Goal: Transaction & Acquisition: Purchase product/service

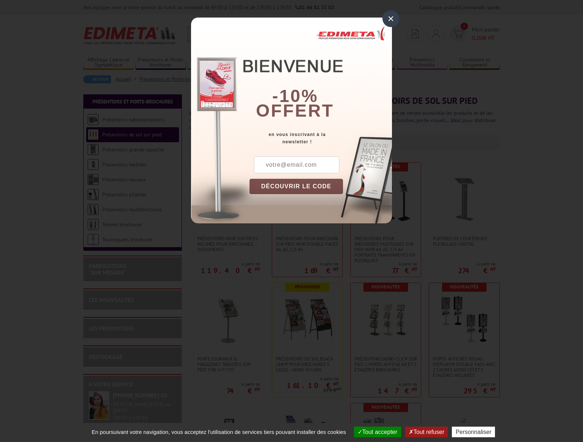
click at [390, 20] on div "×" at bounding box center [391, 18] width 17 height 17
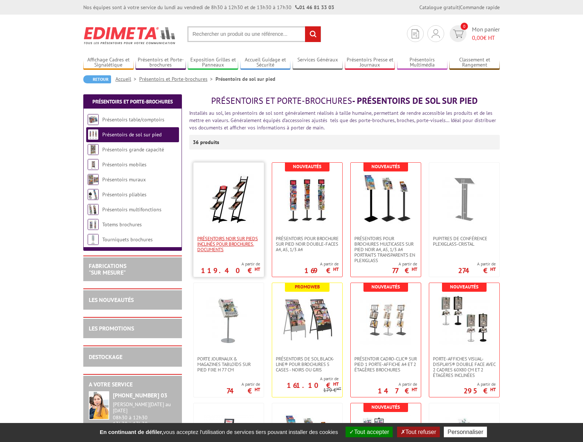
click at [222, 242] on span "Présentoirs NOIR sur pieds inclinés pour brochures, documents" at bounding box center [228, 244] width 63 height 16
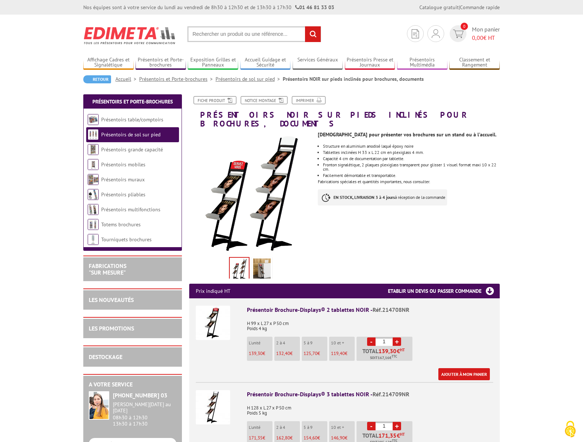
click at [492, 204] on div "Idéal pour présenter vos brochures sur un stand ou à l'accueil. Structure en al…" at bounding box center [411, 170] width 187 height 85
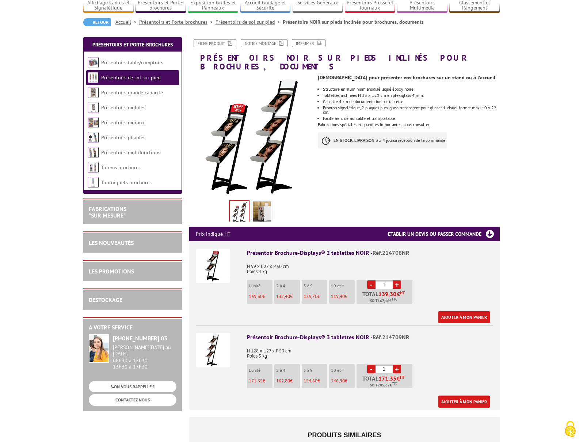
scroll to position [110, 0]
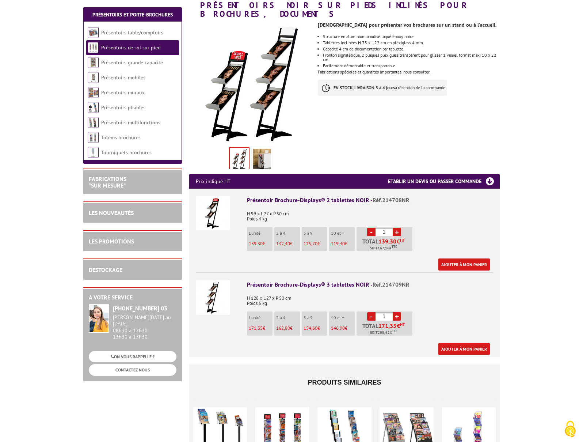
click at [258, 325] on span "171,35" at bounding box center [256, 328] width 14 height 6
click at [503, 124] on div "Fiche produit Notice Montage Imprimer Présentoirs NOIR sur pieds inclinés pour …" at bounding box center [345, 272] width 322 height 573
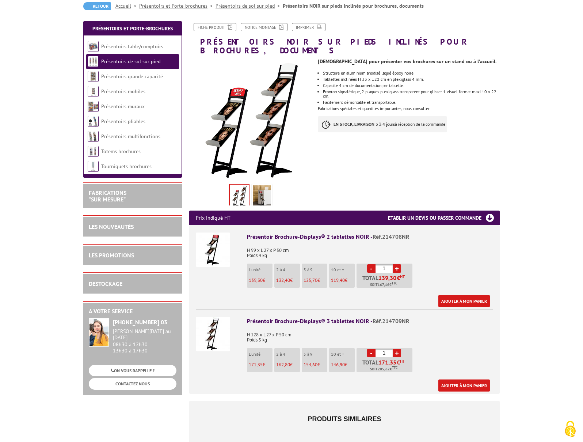
scroll to position [0, 0]
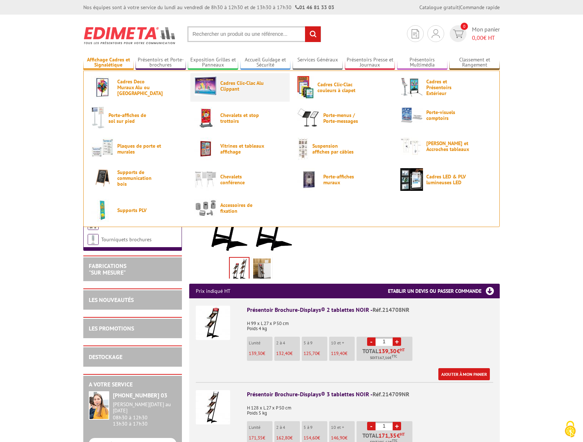
click at [228, 85] on span "Cadres Clic-Clac Alu Clippant" at bounding box center [242, 86] width 44 height 12
